Goal: Task Accomplishment & Management: Use online tool/utility

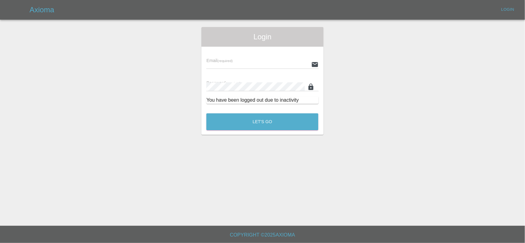
type input "[EMAIL_ADDRESS][DOMAIN_NAME]"
click at [262, 124] on button "Let's Go" at bounding box center [262, 121] width 112 height 17
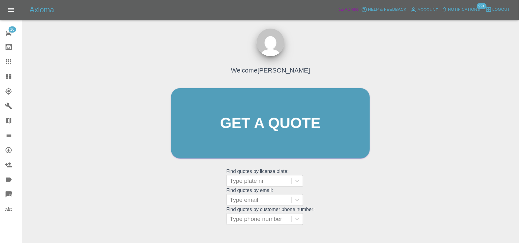
drag, startPoint x: 357, startPoint y: 10, endPoint x: 174, endPoint y: 9, distance: 182.6
click at [357, 10] on span "Admin" at bounding box center [352, 9] width 14 height 7
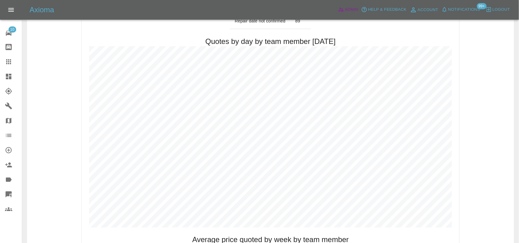
scroll to position [307, 0]
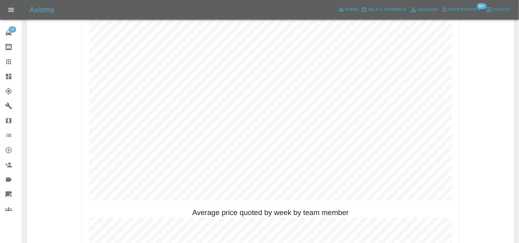
click at [10, 76] on icon at bounding box center [9, 77] width 6 height 6
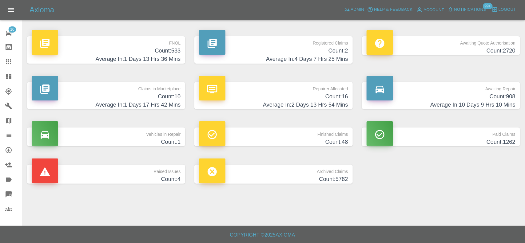
click at [149, 47] on h4 "Count: 533" at bounding box center [106, 51] width 149 height 8
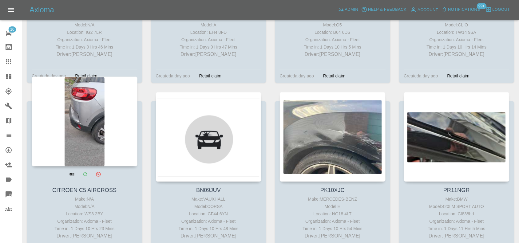
scroll to position [10112, 0]
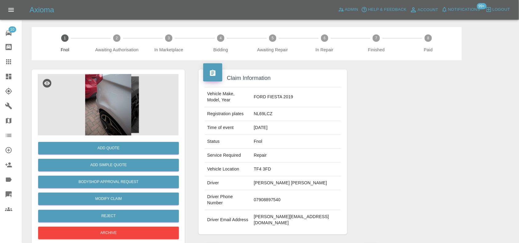
click at [108, 104] on img at bounding box center [108, 104] width 141 height 61
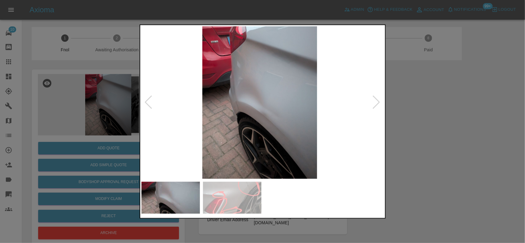
click at [251, 99] on img at bounding box center [259, 102] width 243 height 153
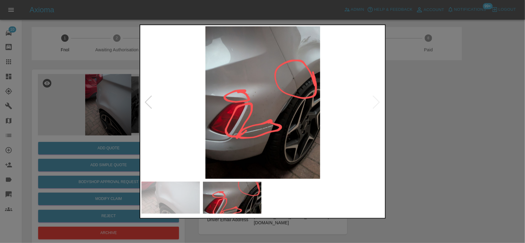
click at [271, 108] on img at bounding box center [262, 102] width 243 height 153
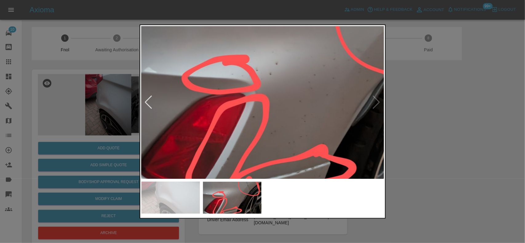
click at [343, 110] on img at bounding box center [298, 94] width 728 height 458
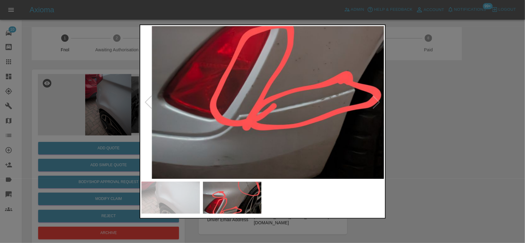
click at [308, 73] on img at bounding box center [323, 21] width 728 height 458
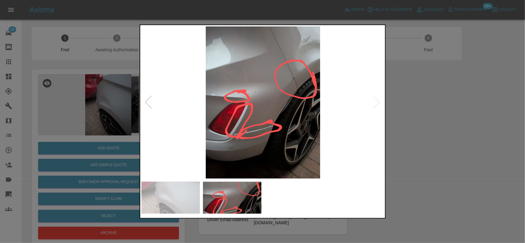
click at [253, 103] on img at bounding box center [262, 102] width 243 height 153
click at [293, 80] on img at bounding box center [262, 102] width 243 height 153
click at [286, 87] on img at bounding box center [262, 102] width 243 height 153
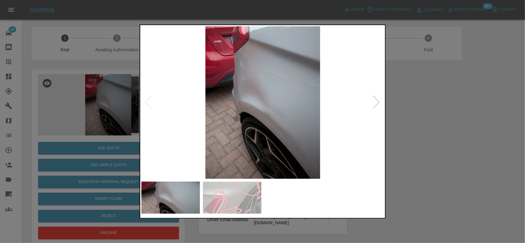
click at [257, 89] on img at bounding box center [262, 102] width 243 height 153
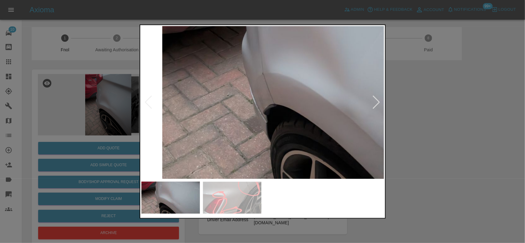
click at [291, 45] on img at bounding box center [333, 76] width 728 height 458
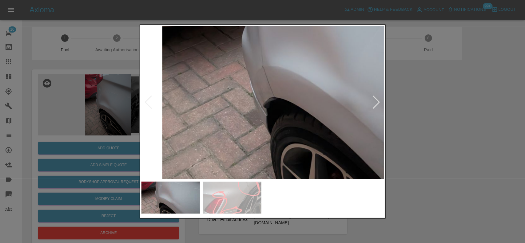
click at [260, 89] on img at bounding box center [333, 69] width 728 height 458
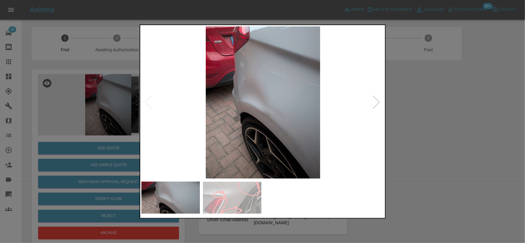
click at [244, 101] on img at bounding box center [262, 102] width 243 height 153
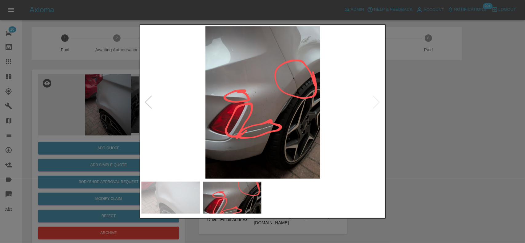
click at [262, 97] on img at bounding box center [262, 102] width 243 height 153
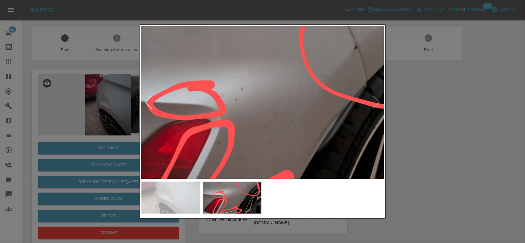
click at [260, 69] on img at bounding box center [264, 120] width 728 height 458
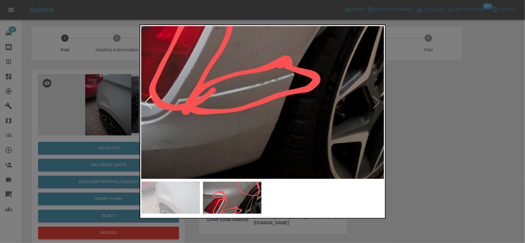
click at [270, 100] on img at bounding box center [262, 5] width 728 height 458
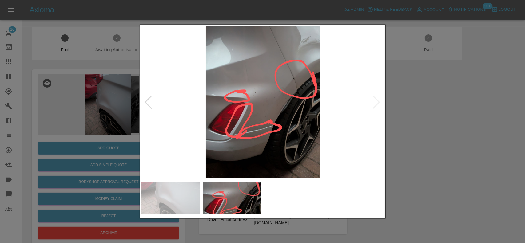
click at [50, 122] on div at bounding box center [262, 121] width 525 height 243
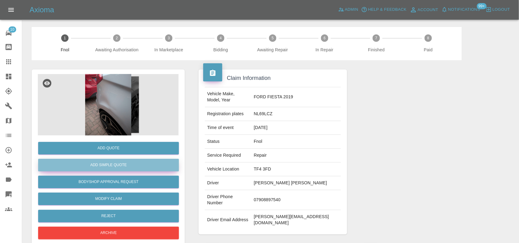
click at [119, 164] on button "Add Simple Quote" at bounding box center [108, 165] width 141 height 13
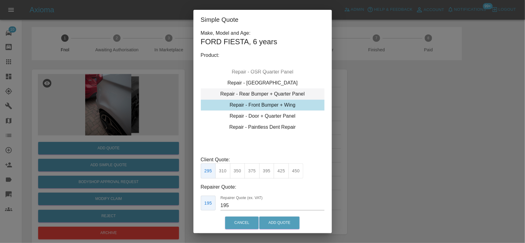
click at [280, 92] on div "Repair - Rear Bumper + Quarter Panel" at bounding box center [263, 94] width 124 height 11
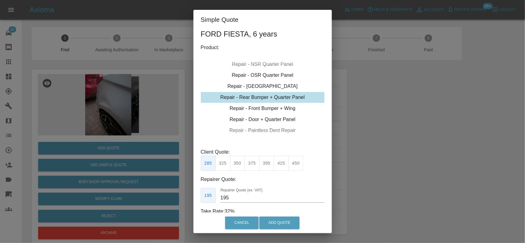
scroll to position [13, 0]
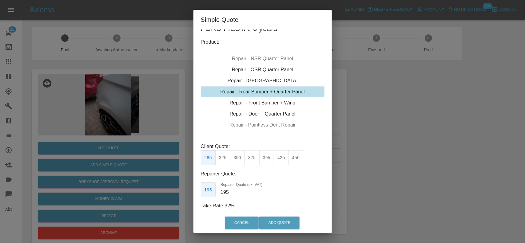
click at [282, 155] on button "425" at bounding box center [281, 157] width 15 height 15
type input "260"
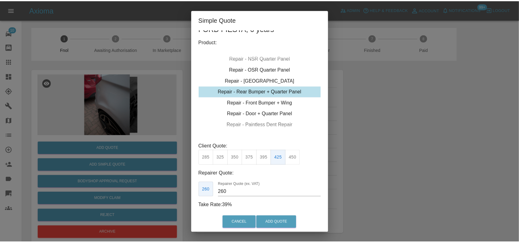
scroll to position [16, 0]
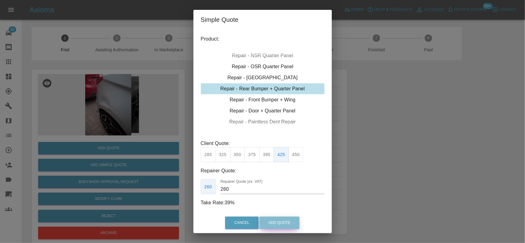
click at [281, 223] on button "Add Quote" at bounding box center [279, 223] width 40 height 13
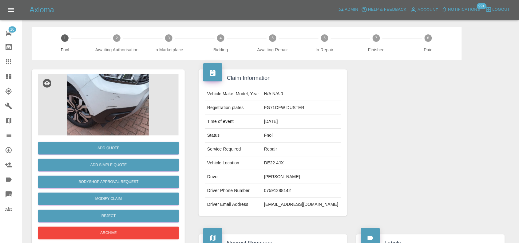
click at [112, 111] on img at bounding box center [108, 104] width 141 height 61
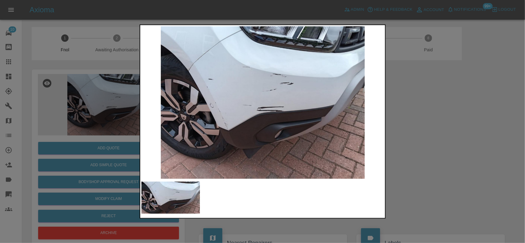
click at [234, 107] on img at bounding box center [262, 102] width 243 height 153
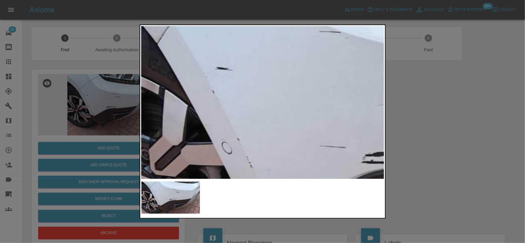
click at [254, 133] on img at bounding box center [379, 138] width 728 height 458
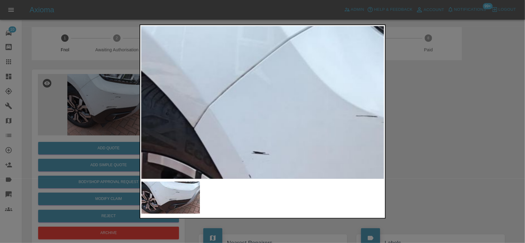
click at [209, 56] on img at bounding box center [416, 223] width 728 height 458
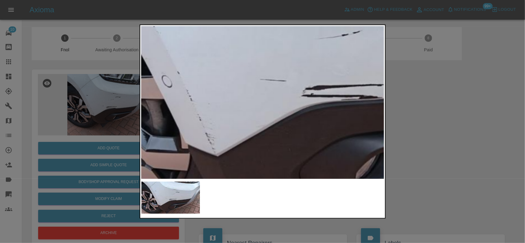
click at [207, 53] on img at bounding box center [319, 72] width 728 height 458
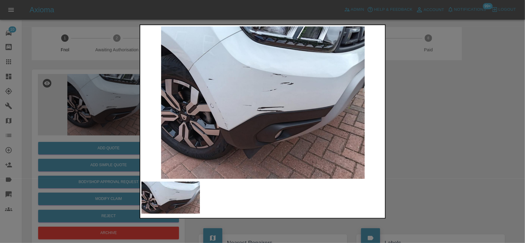
click at [269, 119] on img at bounding box center [262, 102] width 243 height 153
click at [266, 118] on img at bounding box center [262, 102] width 243 height 153
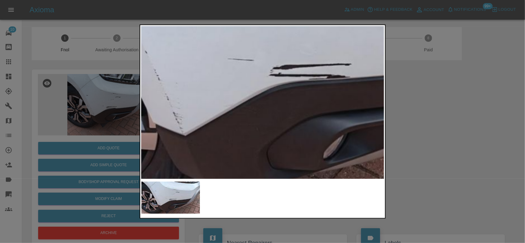
click at [323, 110] on img at bounding box center [287, 51] width 728 height 458
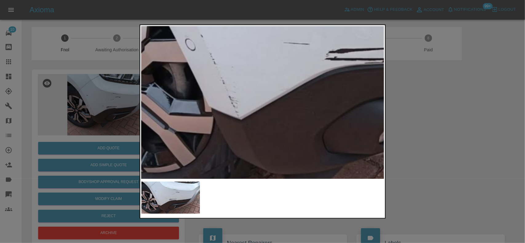
click at [254, 138] on img at bounding box center [342, 35] width 728 height 458
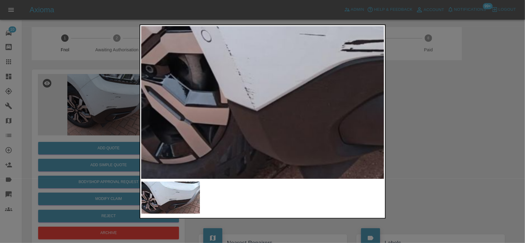
click at [229, 165] on img at bounding box center [358, 26] width 728 height 458
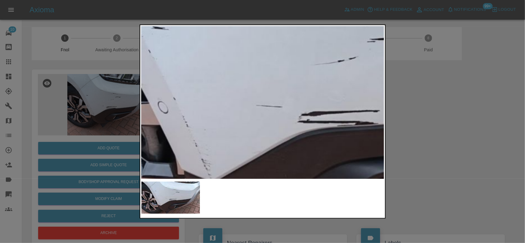
click at [220, 127] on img at bounding box center [315, 98] width 728 height 458
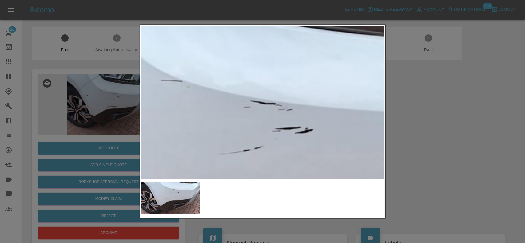
click at [262, 163] on img at bounding box center [221, 187] width 728 height 458
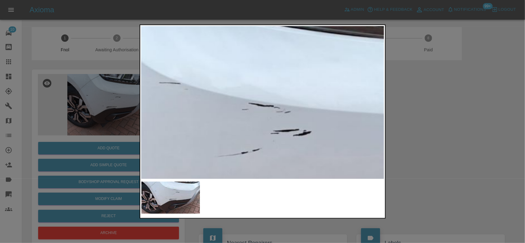
click at [264, 145] on img at bounding box center [219, 190] width 728 height 458
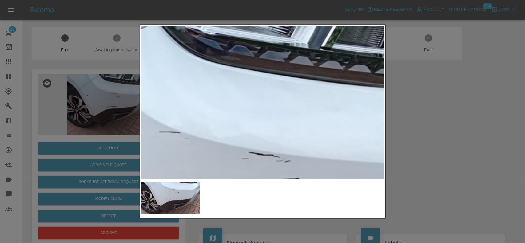
click at [260, 133] on img at bounding box center [219, 239] width 728 height 458
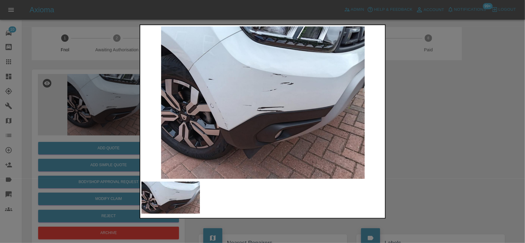
click at [49, 132] on div at bounding box center [262, 121] width 525 height 243
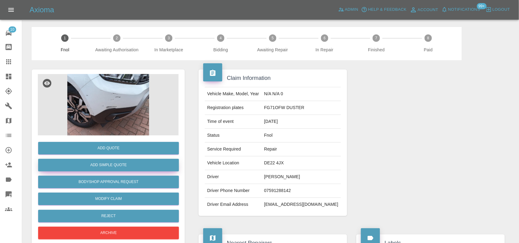
click at [87, 160] on button "Add Simple Quote" at bounding box center [108, 165] width 141 height 13
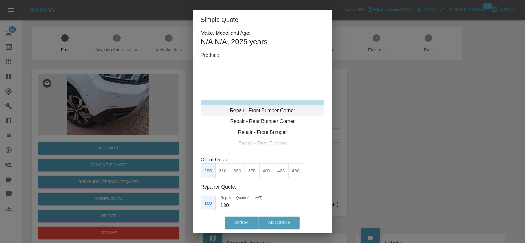
type input "120"
click at [262, 110] on div "Repair - Front Bumper Corner" at bounding box center [263, 105] width 124 height 11
click at [225, 173] on button "199" at bounding box center [222, 171] width 15 height 15
click at [274, 218] on button "Add Quote" at bounding box center [279, 223] width 40 height 13
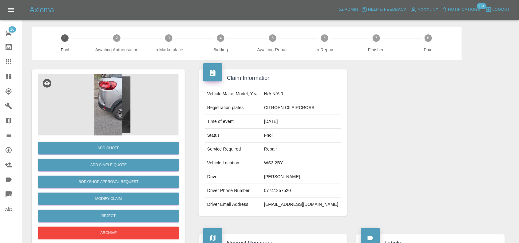
click at [112, 99] on img at bounding box center [108, 104] width 141 height 61
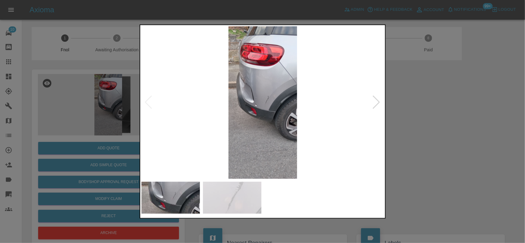
click at [270, 85] on img at bounding box center [262, 102] width 243 height 153
click at [271, 86] on img at bounding box center [262, 102] width 243 height 153
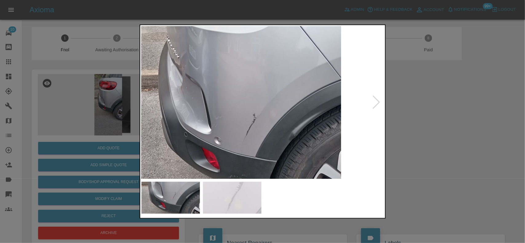
click at [271, 105] on img at bounding box center [237, 133] width 728 height 458
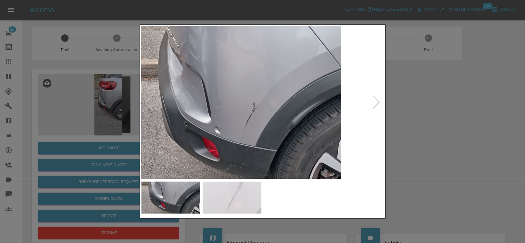
click at [264, 100] on img at bounding box center [237, 122] width 728 height 458
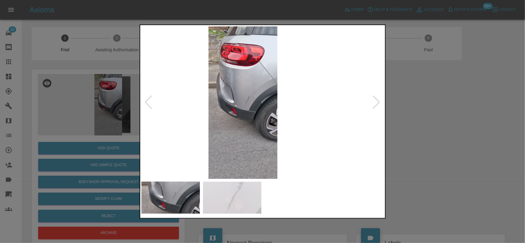
click at [217, 102] on img at bounding box center [242, 102] width 243 height 153
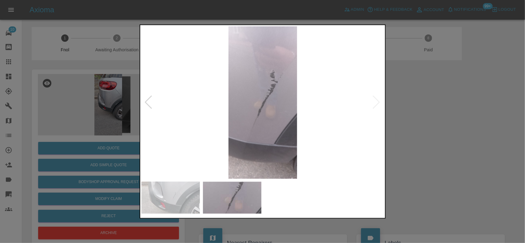
click at [224, 102] on img at bounding box center [262, 102] width 243 height 153
click at [284, 100] on img at bounding box center [262, 102] width 243 height 153
click at [285, 101] on img at bounding box center [262, 102] width 243 height 153
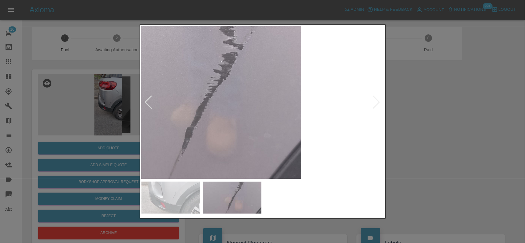
click at [231, 125] on img at bounding box center [197, 108] width 728 height 458
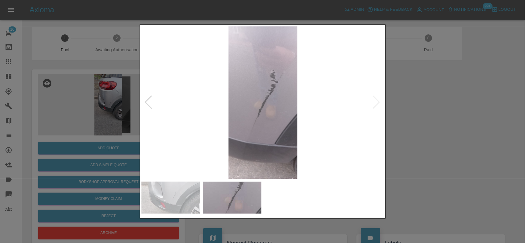
click at [242, 127] on img at bounding box center [262, 102] width 243 height 153
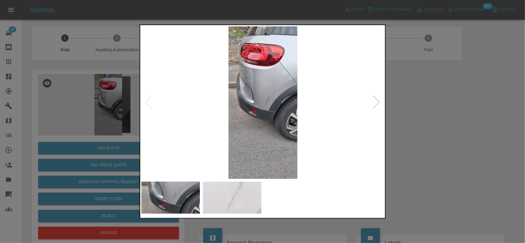
click at [275, 102] on img at bounding box center [262, 102] width 243 height 153
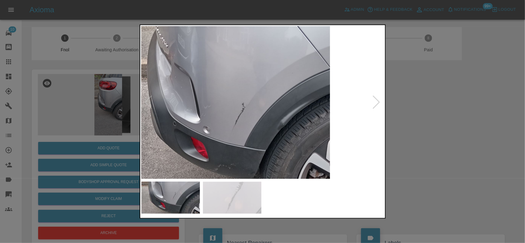
click at [230, 128] on img at bounding box center [226, 122] width 728 height 458
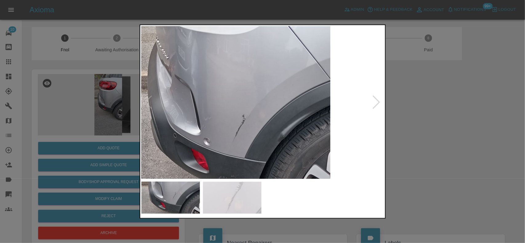
click at [228, 127] on img at bounding box center [227, 134] width 728 height 458
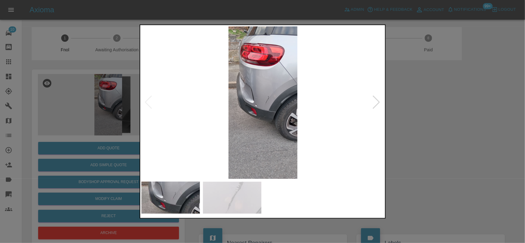
click at [271, 91] on img at bounding box center [262, 102] width 243 height 153
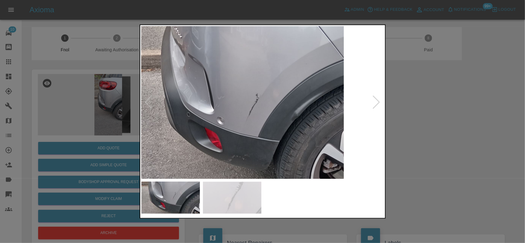
click at [268, 77] on img at bounding box center [240, 113] width 728 height 458
click at [268, 75] on img at bounding box center [240, 113] width 728 height 458
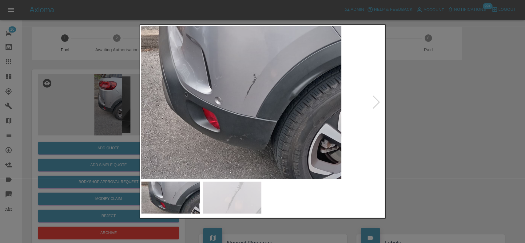
click at [249, 100] on img at bounding box center [238, 93] width 728 height 458
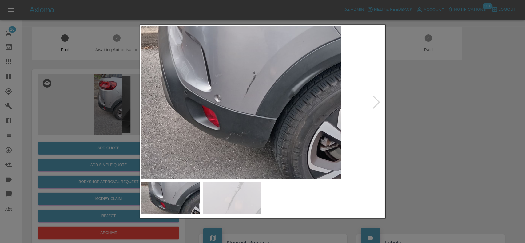
click at [249, 100] on img at bounding box center [237, 91] width 728 height 458
click at [257, 89] on img at bounding box center [237, 91] width 728 height 458
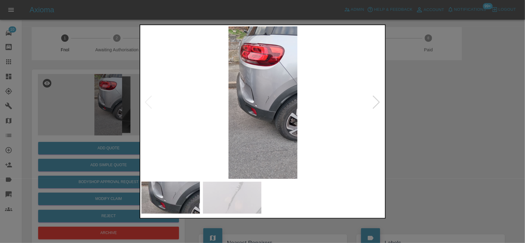
click at [257, 97] on img at bounding box center [262, 102] width 243 height 153
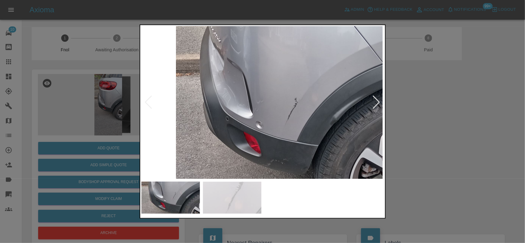
click at [261, 93] on img at bounding box center [279, 117] width 728 height 458
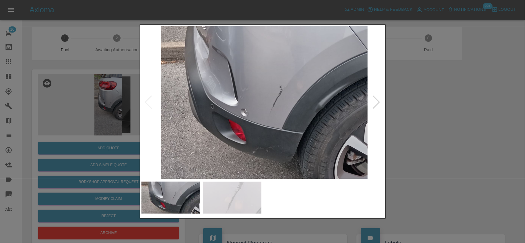
click at [251, 94] on img at bounding box center [264, 105] width 728 height 458
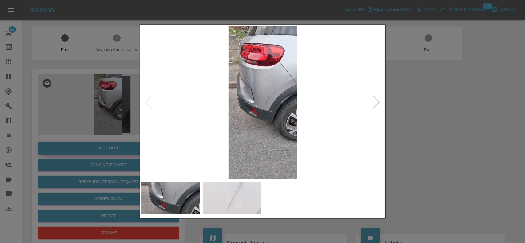
drag, startPoint x: 62, startPoint y: 148, endPoint x: 69, endPoint y: 148, distance: 6.2
click at [64, 148] on div at bounding box center [262, 121] width 525 height 243
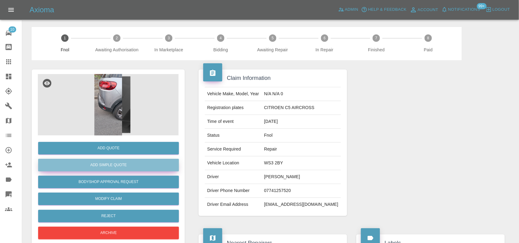
click at [134, 165] on button "Add Simple Quote" at bounding box center [108, 165] width 141 height 13
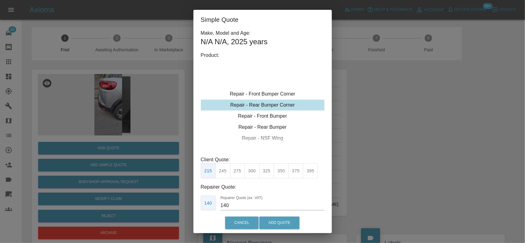
type input "120"
click at [262, 112] on div "Repair - Rear Bumper Corner" at bounding box center [263, 116] width 124 height 11
click at [225, 173] on button "199" at bounding box center [222, 171] width 15 height 15
click at [274, 221] on button "Add Quote" at bounding box center [279, 223] width 40 height 13
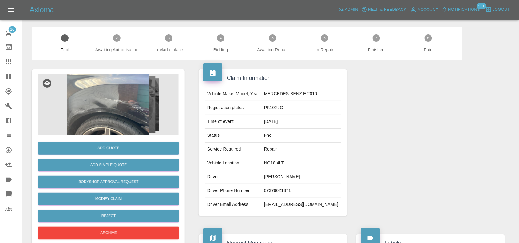
click at [124, 95] on img at bounding box center [108, 104] width 141 height 61
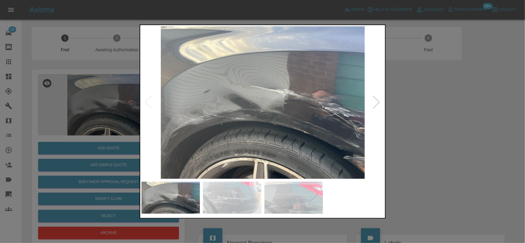
click at [206, 116] on img at bounding box center [262, 102] width 243 height 153
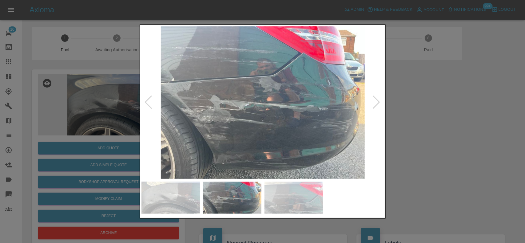
click at [245, 118] on img at bounding box center [262, 102] width 243 height 153
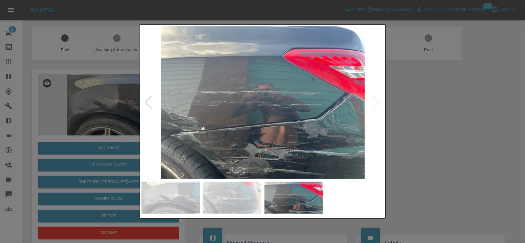
click at [245, 116] on img at bounding box center [262, 102] width 243 height 153
click at [257, 110] on img at bounding box center [262, 102] width 243 height 153
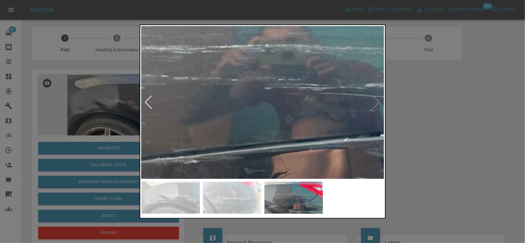
click at [257, 110] on img at bounding box center [278, 79] width 728 height 458
click at [258, 110] on img at bounding box center [278, 79] width 728 height 458
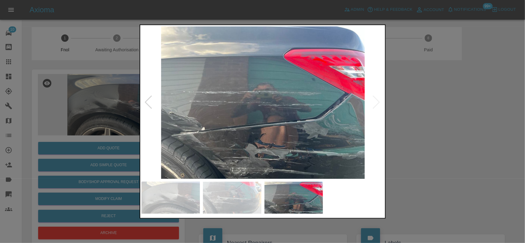
click at [258, 113] on img at bounding box center [262, 102] width 243 height 153
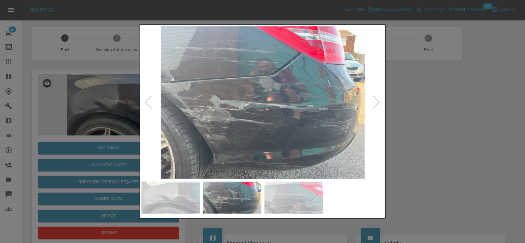
click at [271, 111] on img at bounding box center [262, 102] width 243 height 153
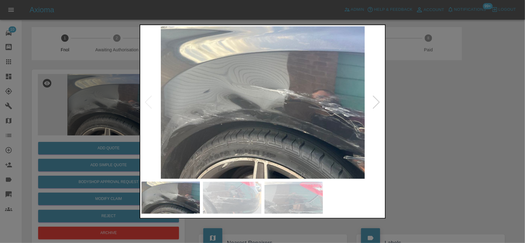
click at [94, 118] on div at bounding box center [262, 121] width 525 height 243
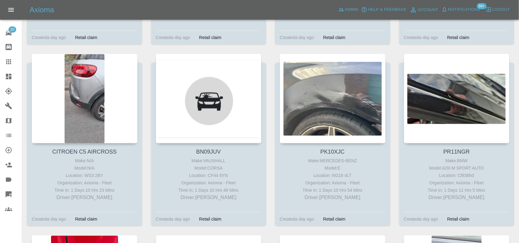
scroll to position [10112, 0]
click at [7, 77] on icon at bounding box center [8, 76] width 7 height 7
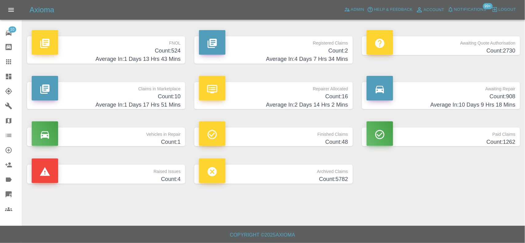
click at [157, 43] on p "FNOL" at bounding box center [106, 41] width 149 height 10
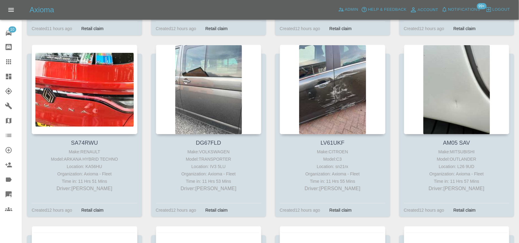
scroll to position [1382, 0]
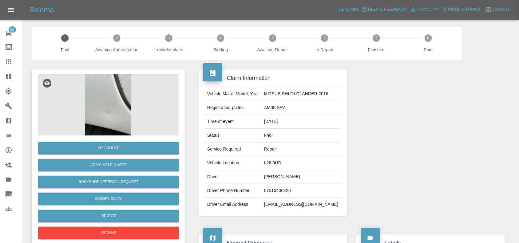
click at [111, 83] on img at bounding box center [108, 104] width 141 height 61
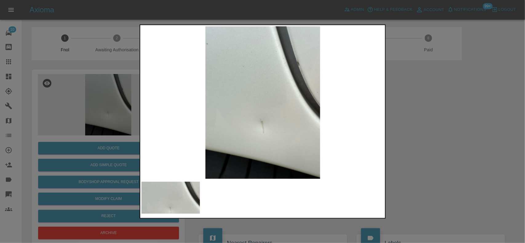
click at [73, 120] on div at bounding box center [262, 121] width 525 height 243
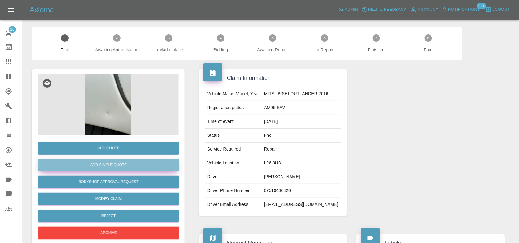
click at [121, 162] on button "Add Simple Quote" at bounding box center [108, 165] width 141 height 13
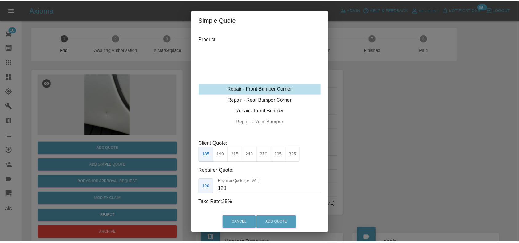
scroll to position [26, 0]
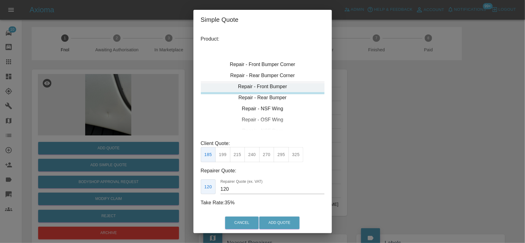
drag, startPoint x: 299, startPoint y: 109, endPoint x: 306, endPoint y: 85, distance: 25.3
click at [306, 85] on div "Repair - Front Bumper" at bounding box center [263, 86] width 124 height 11
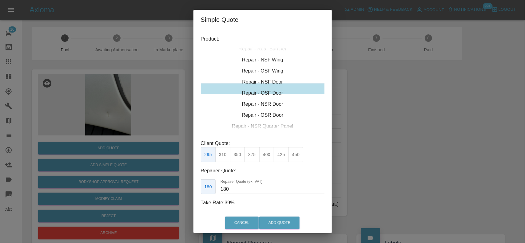
drag, startPoint x: 298, startPoint y: 96, endPoint x: 322, endPoint y: 36, distance: 64.3
click at [322, 36] on div "Make, Model and Age: MITSUBISHI OUTLANDER , 9 years Product: Repair - Front Bum…" at bounding box center [262, 121] width 138 height 183
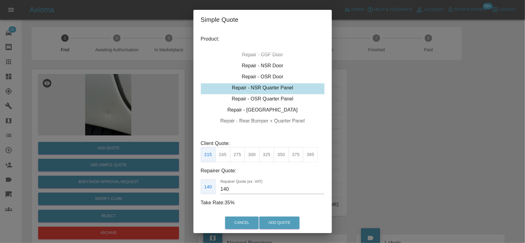
drag, startPoint x: 289, startPoint y: 90, endPoint x: 300, endPoint y: 54, distance: 37.1
click at [300, 54] on div "Repair - OSF Door" at bounding box center [263, 54] width 124 height 11
click at [280, 97] on div "Repair - OSR Quarter Panel" at bounding box center [263, 99] width 124 height 11
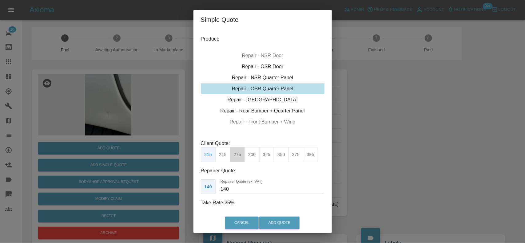
click at [239, 156] on button "275" at bounding box center [237, 154] width 15 height 15
type input "180"
click at [290, 217] on button "Add Quote" at bounding box center [279, 223] width 40 height 13
